Goal: Information Seeking & Learning: Learn about a topic

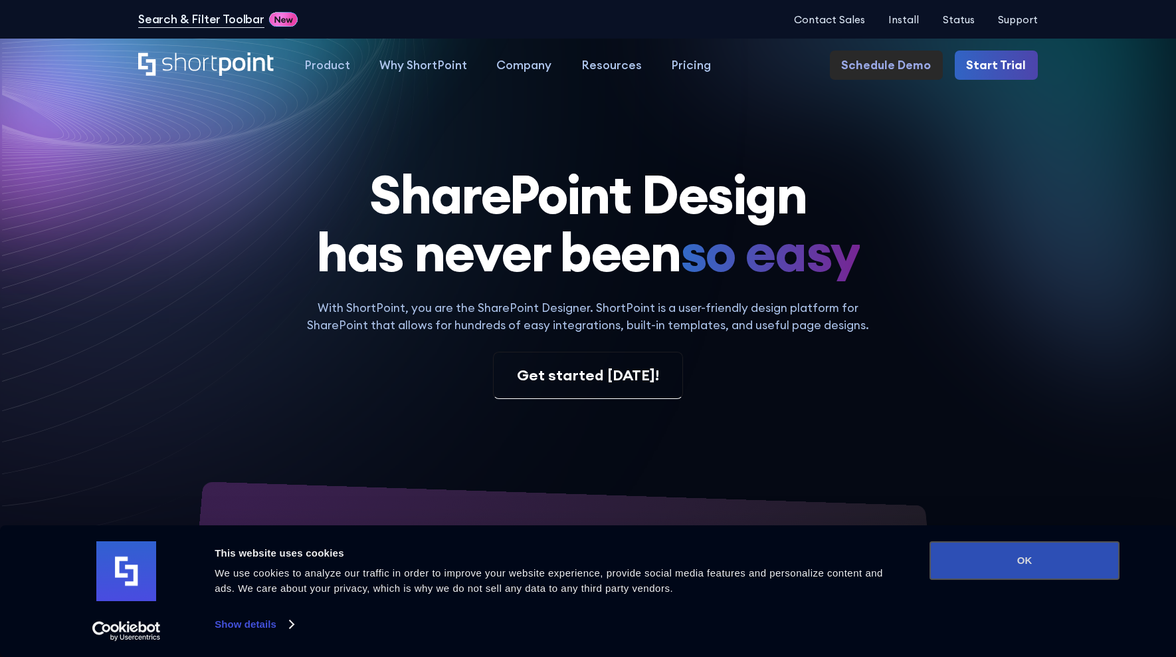
click at [996, 557] on button "OK" at bounding box center [1025, 560] width 190 height 39
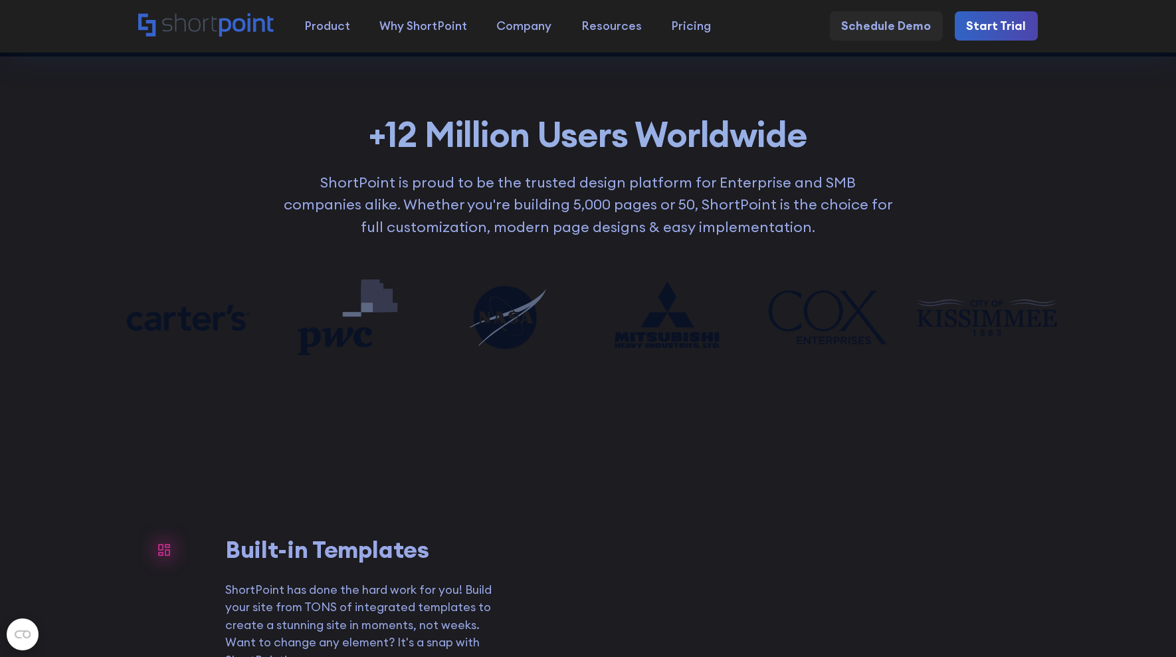
scroll to position [976, 0]
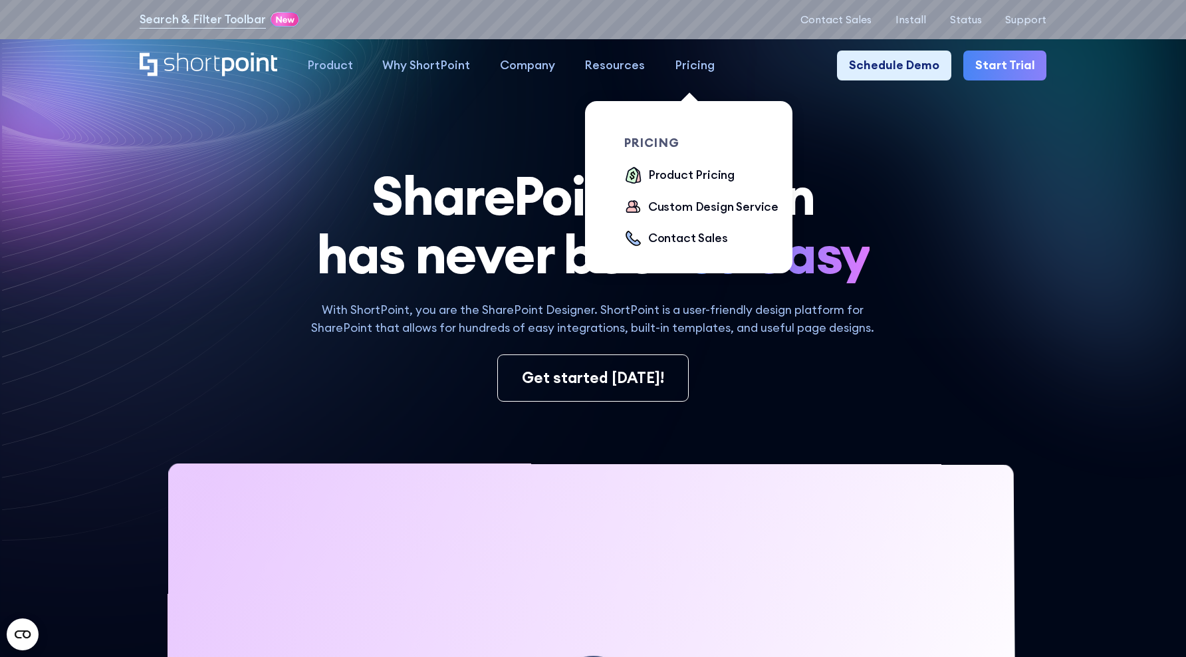
click at [680, 77] on link "Pricing" at bounding box center [695, 66] width 70 height 30
click at [699, 176] on div "Product Pricing" at bounding box center [691, 175] width 86 height 18
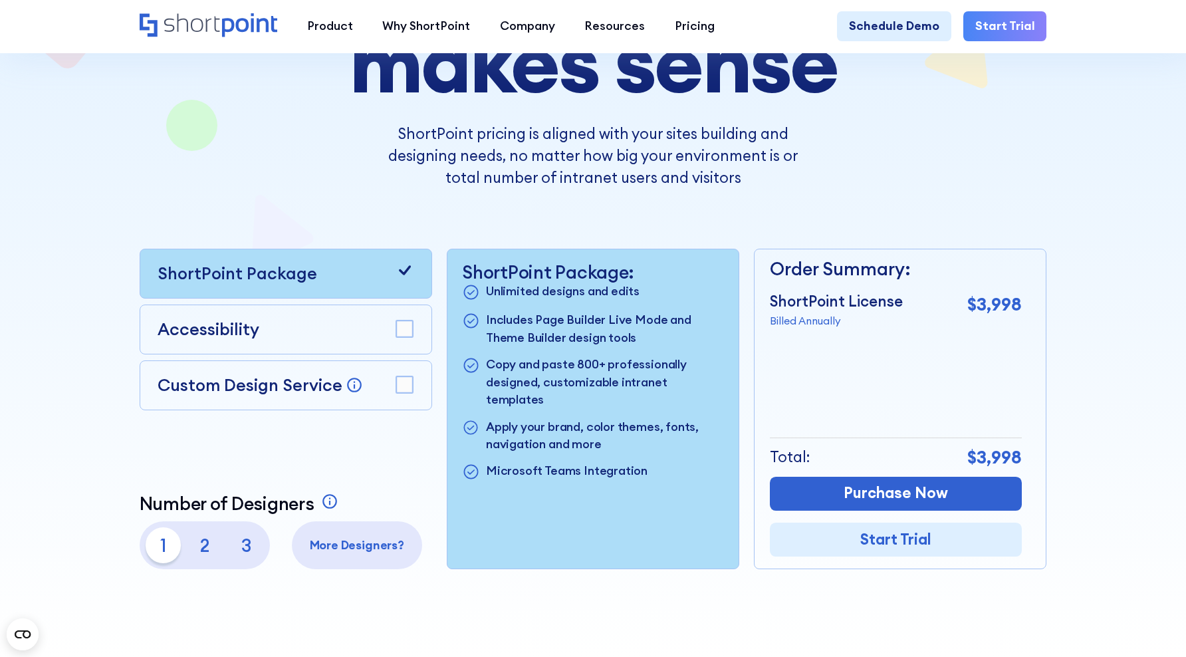
scroll to position [207, 0]
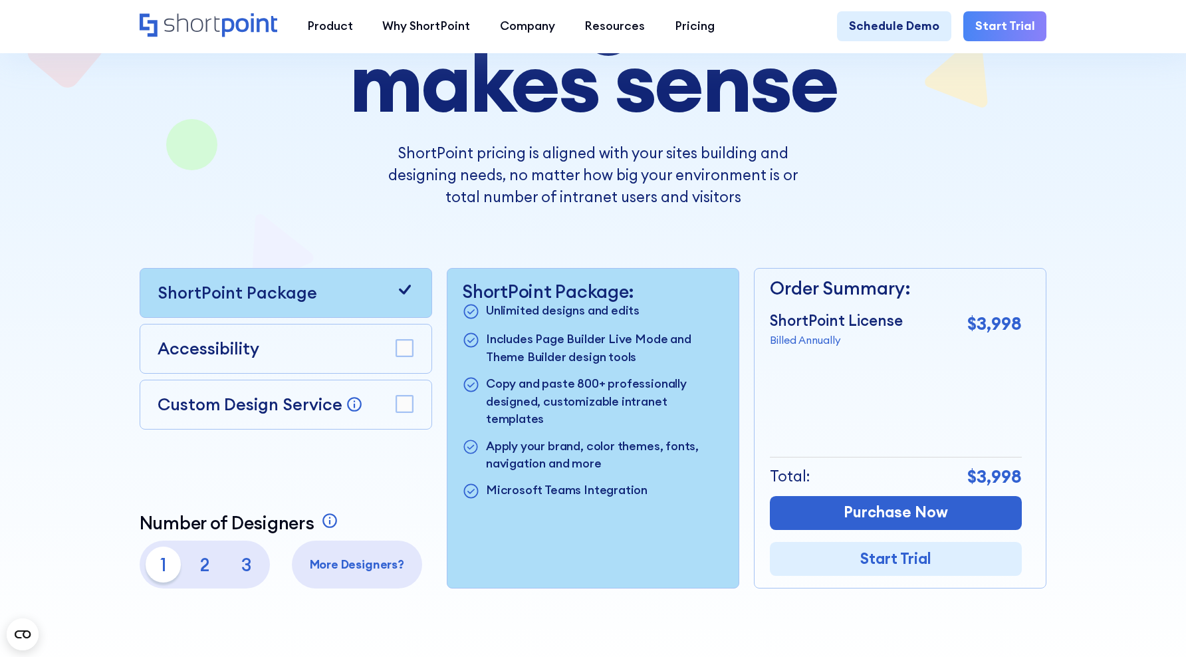
click at [205, 560] on p "2" at bounding box center [205, 564] width 36 height 36
click at [169, 561] on p "1" at bounding box center [164, 564] width 36 height 36
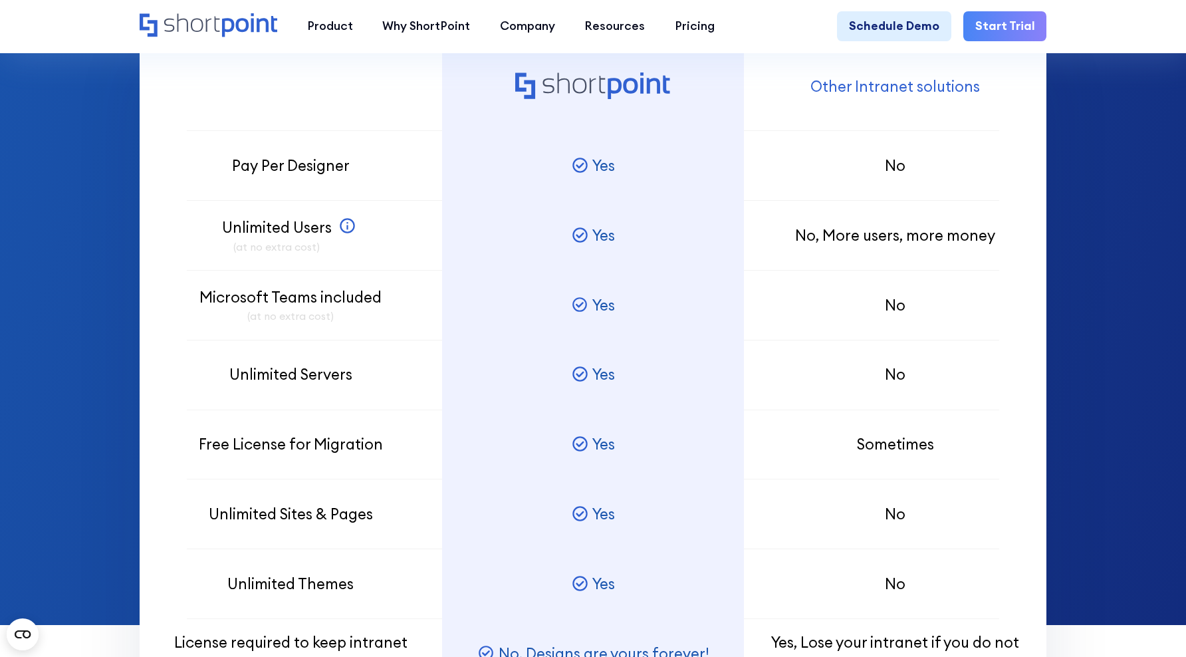
scroll to position [984, 0]
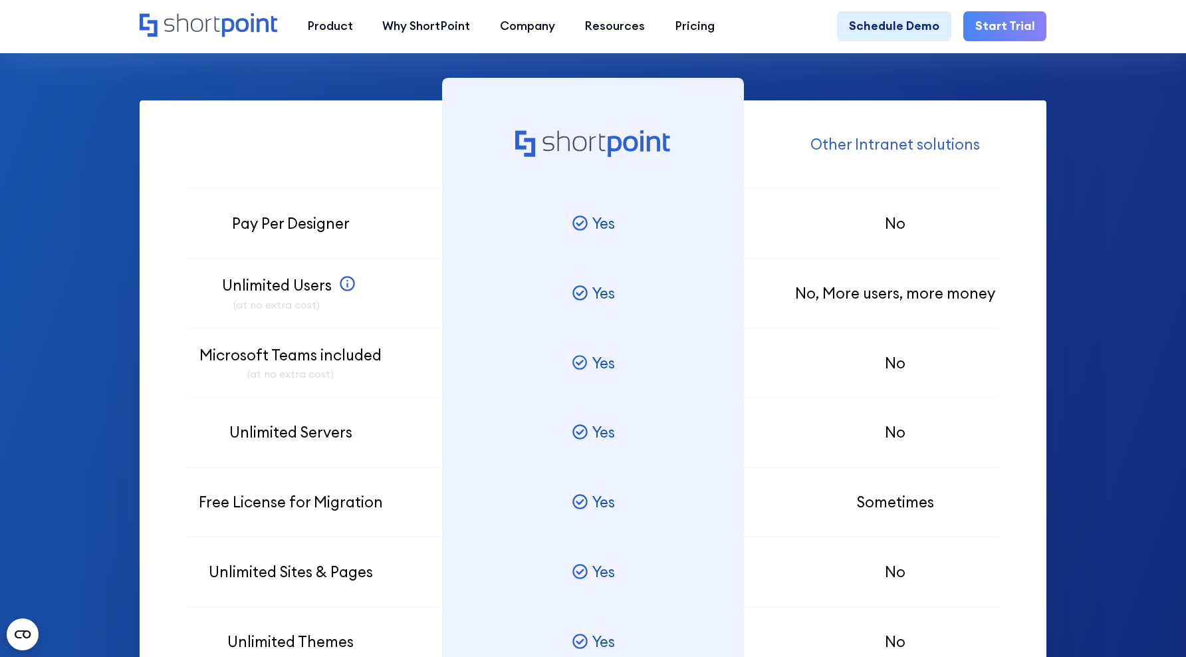
click at [354, 361] on p "Microsoft Teams included (at no extra cost)" at bounding box center [290, 363] width 182 height 38
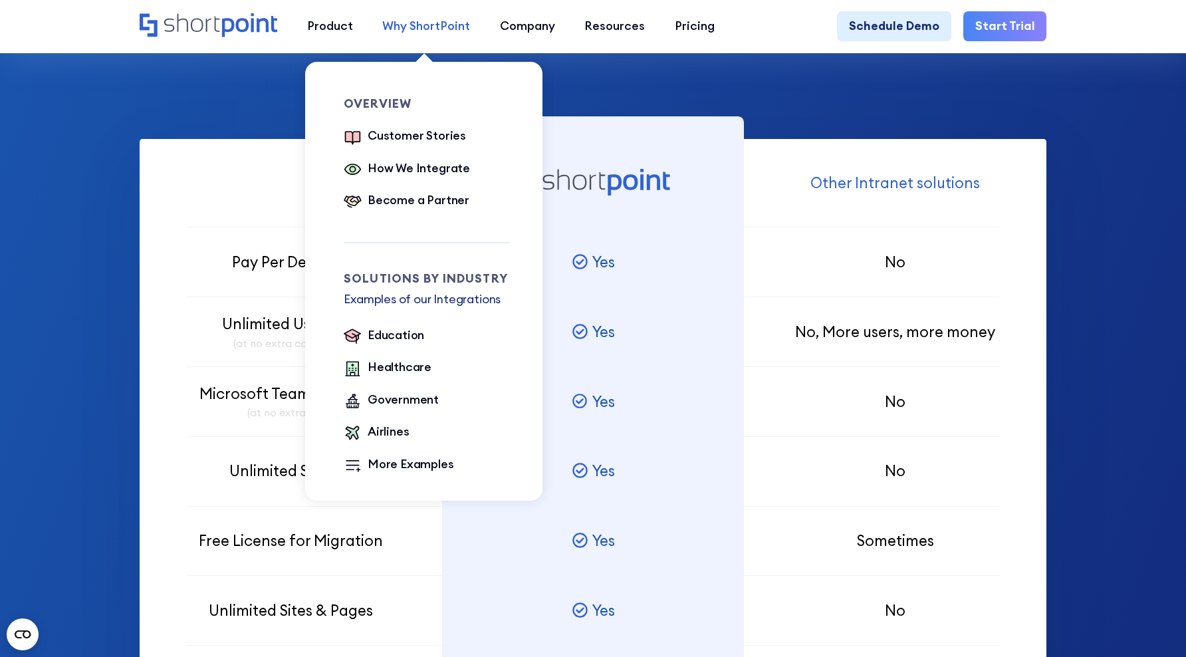
scroll to position [935, 0]
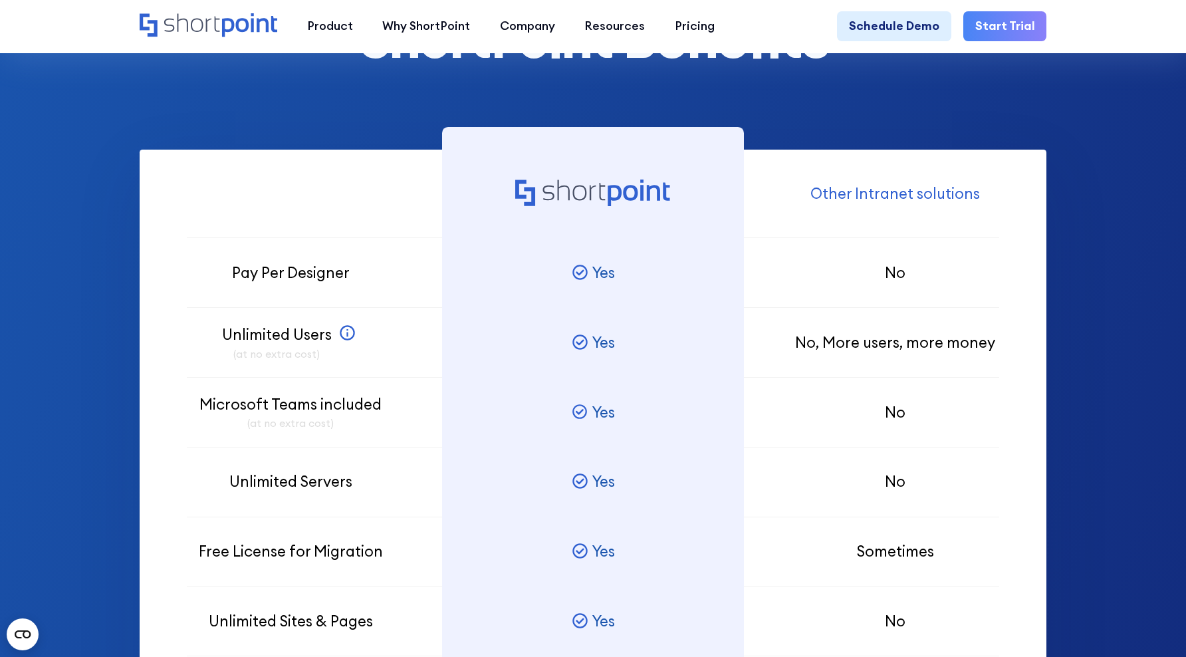
click at [242, 403] on p "Microsoft Teams included (at no extra cost)" at bounding box center [290, 412] width 182 height 38
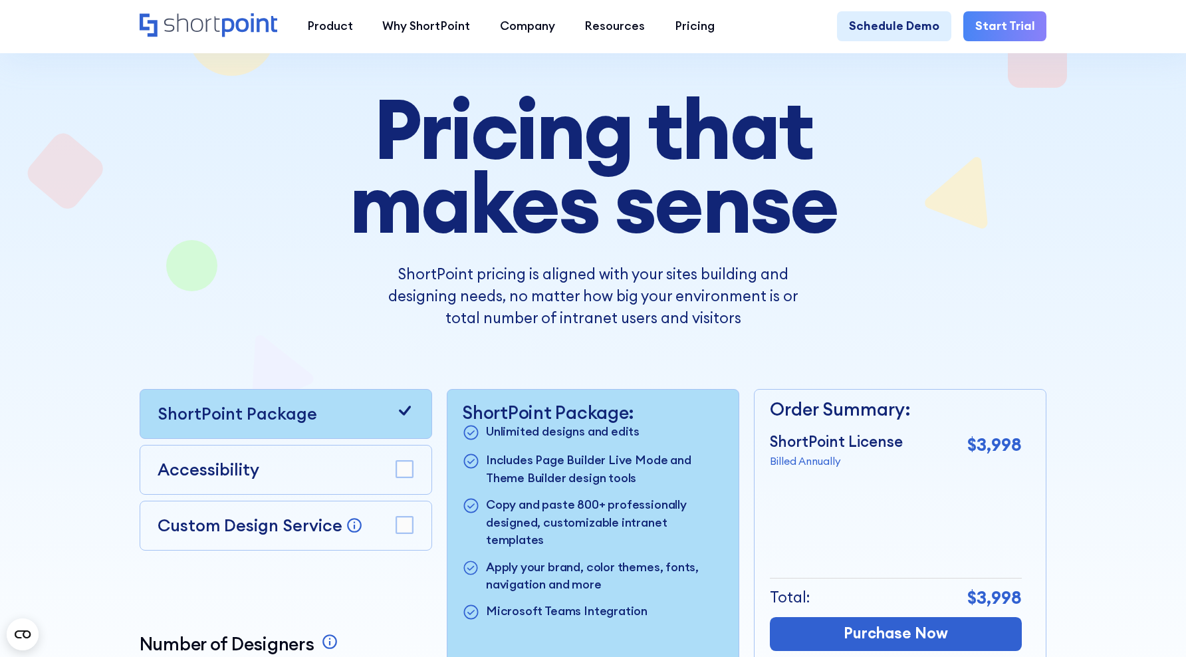
scroll to position [0, 0]
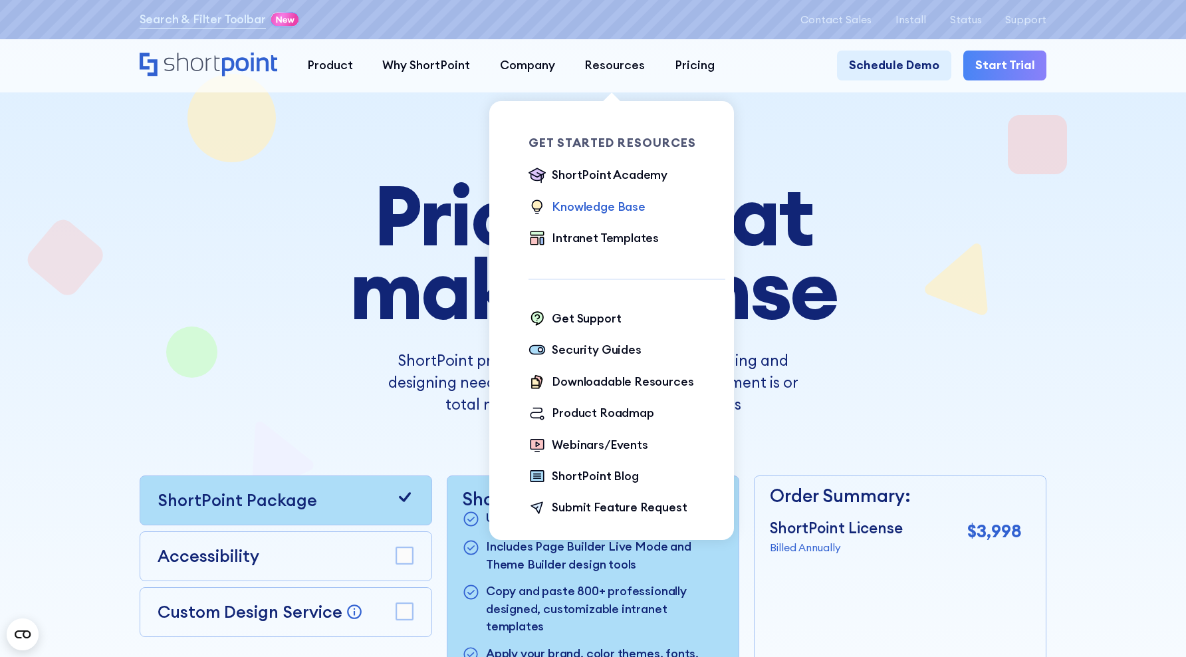
click at [585, 205] on div "Knowledge Base" at bounding box center [599, 207] width 94 height 18
